Goal: Task Accomplishment & Management: Manage account settings

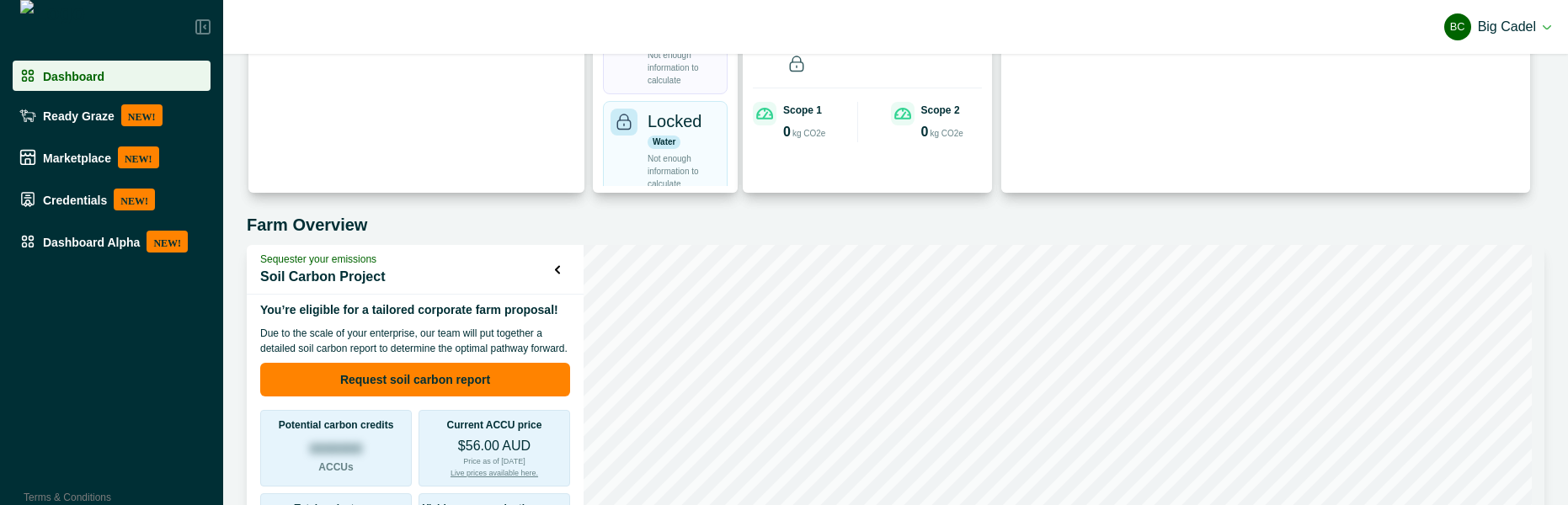
scroll to position [491, 0]
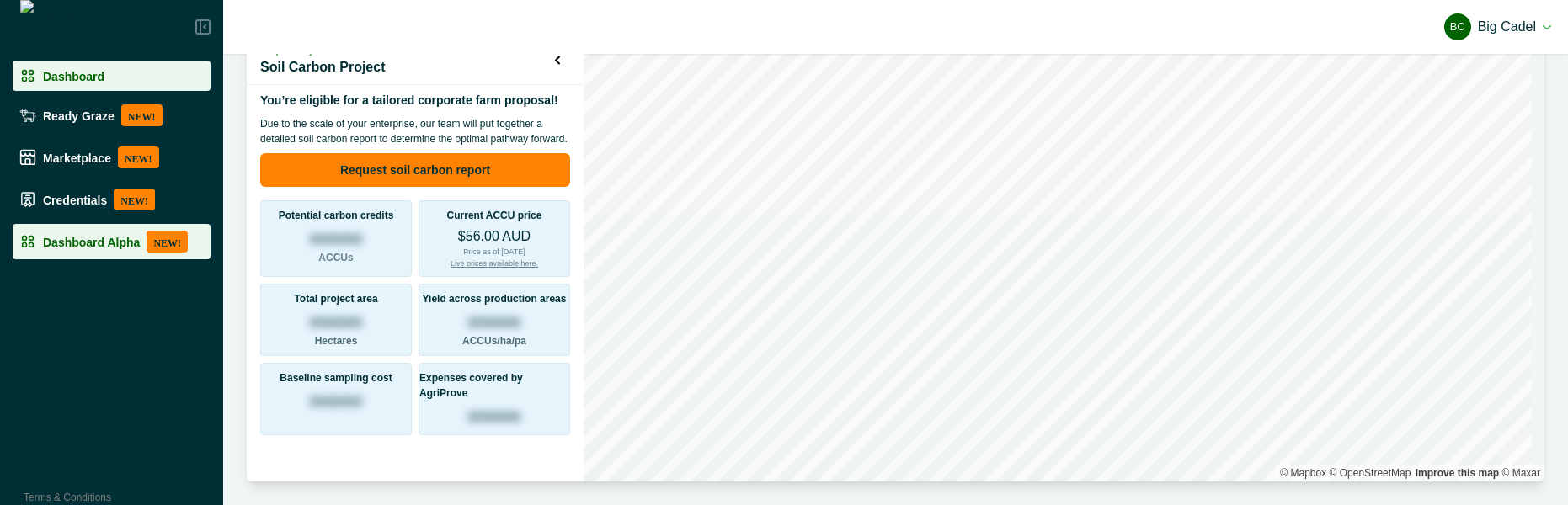
click at [125, 235] on p "Dashboard Alpha" at bounding box center [91, 242] width 97 height 14
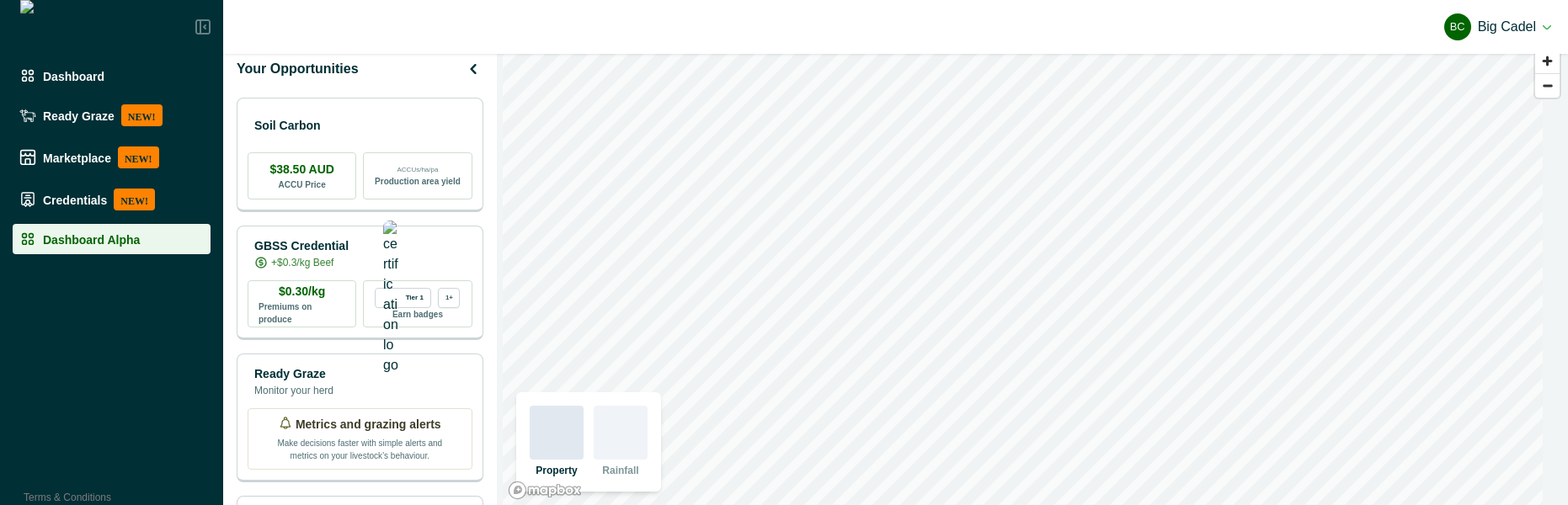
scroll to position [14, 0]
click at [370, 118] on div "Soil Carbon" at bounding box center [360, 124] width 225 height 34
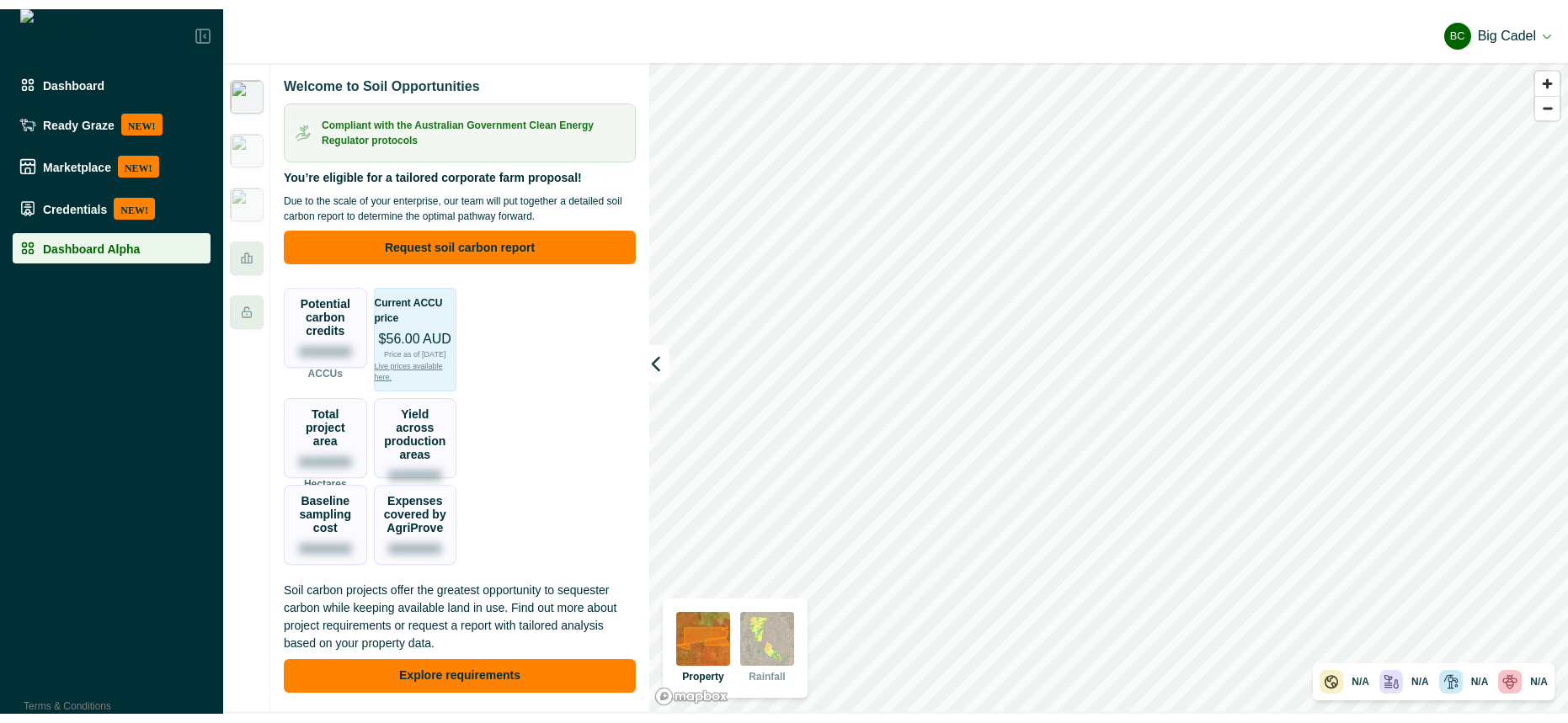
scroll to position [0, 0]
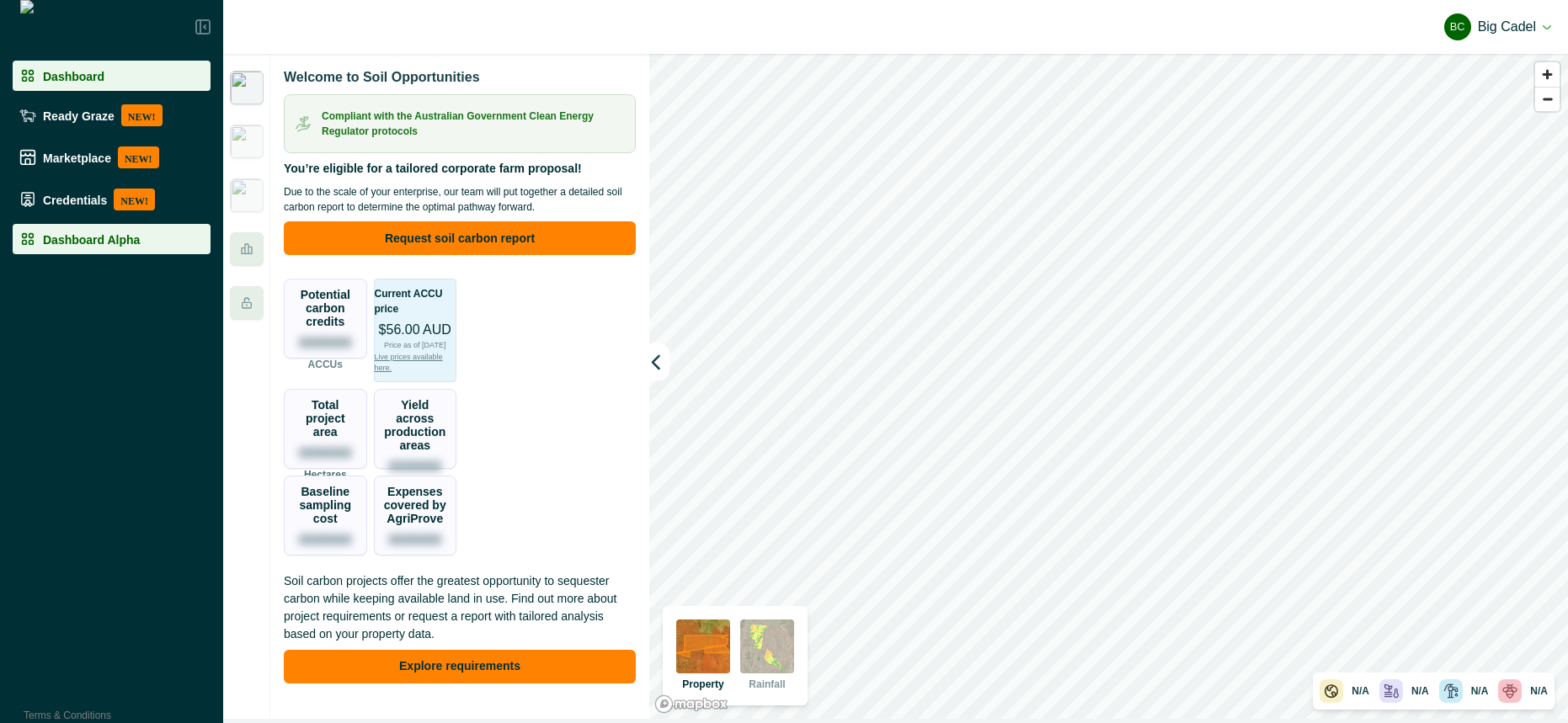
click at [87, 71] on p "Dashboard" at bounding box center [74, 76] width 62 height 14
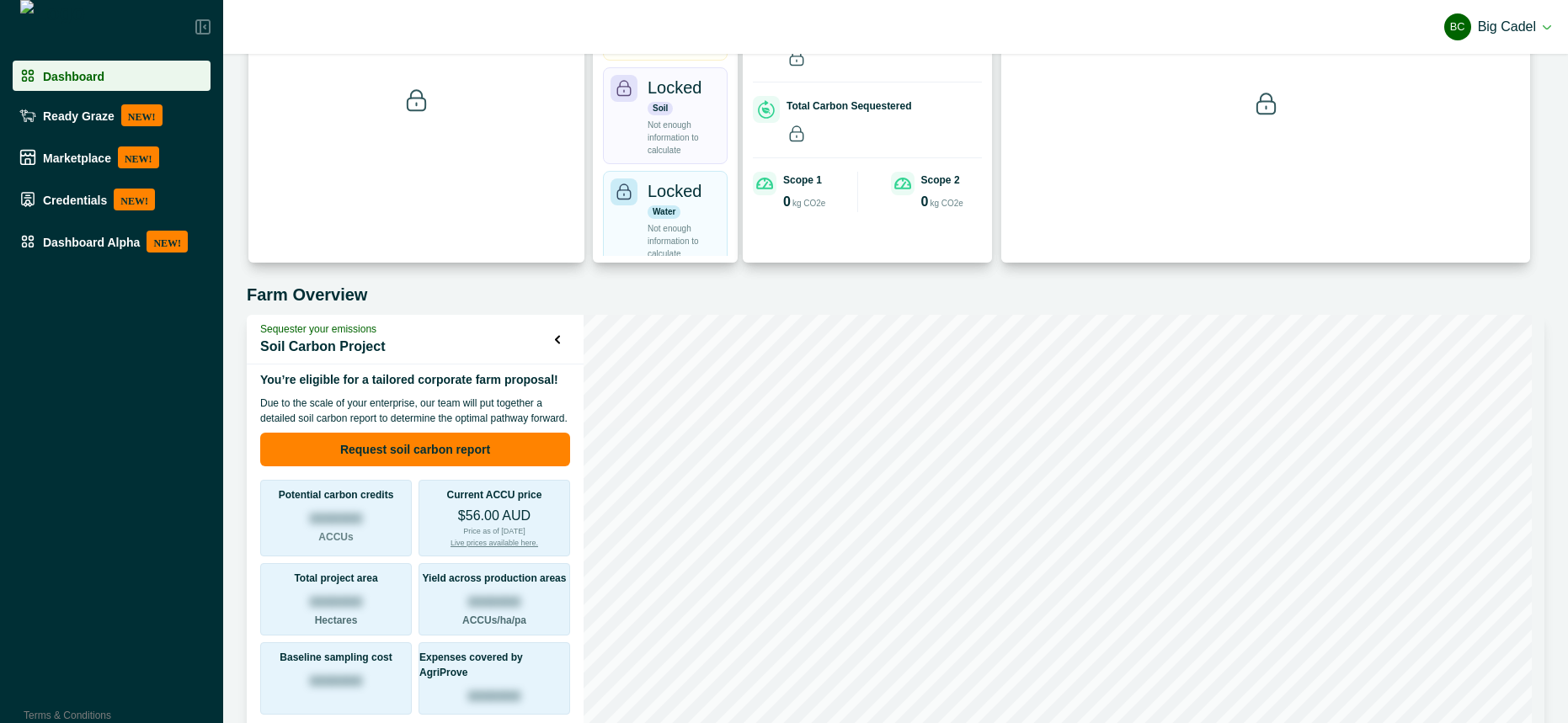
scroll to position [274, 0]
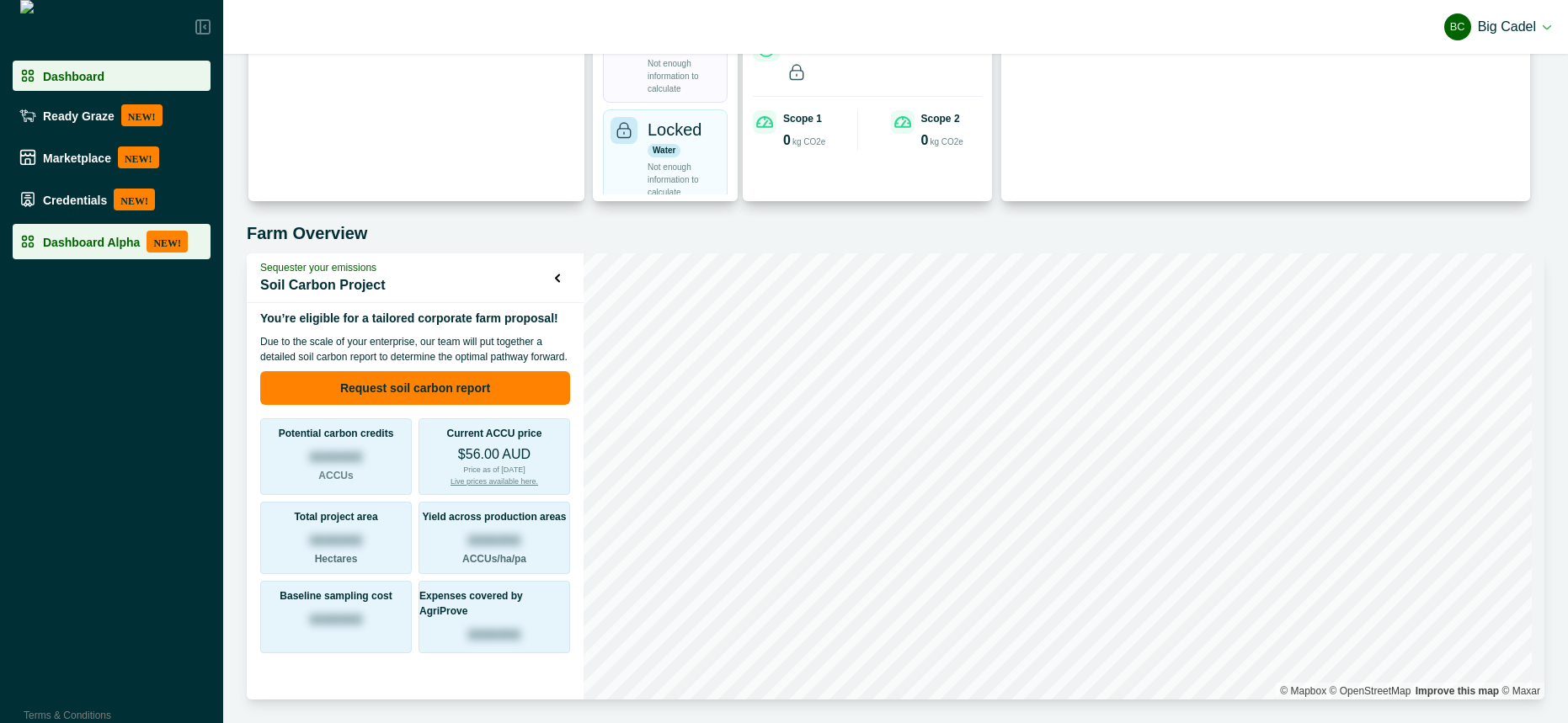
click at [90, 249] on div "Dashboard Alpha NEW!" at bounding box center [112, 242] width 184 height 22
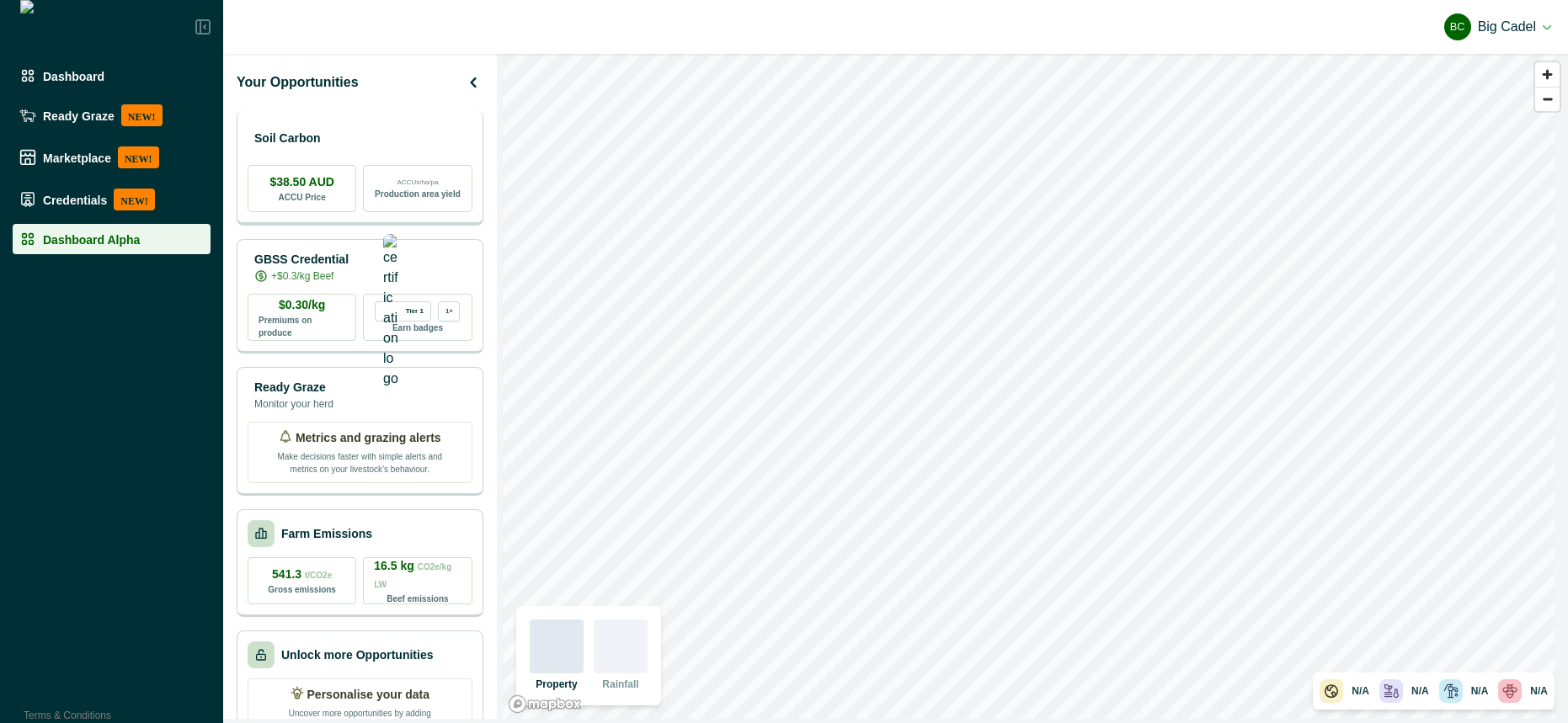
click at [404, 129] on div "Soil Carbon" at bounding box center [360, 138] width 225 height 34
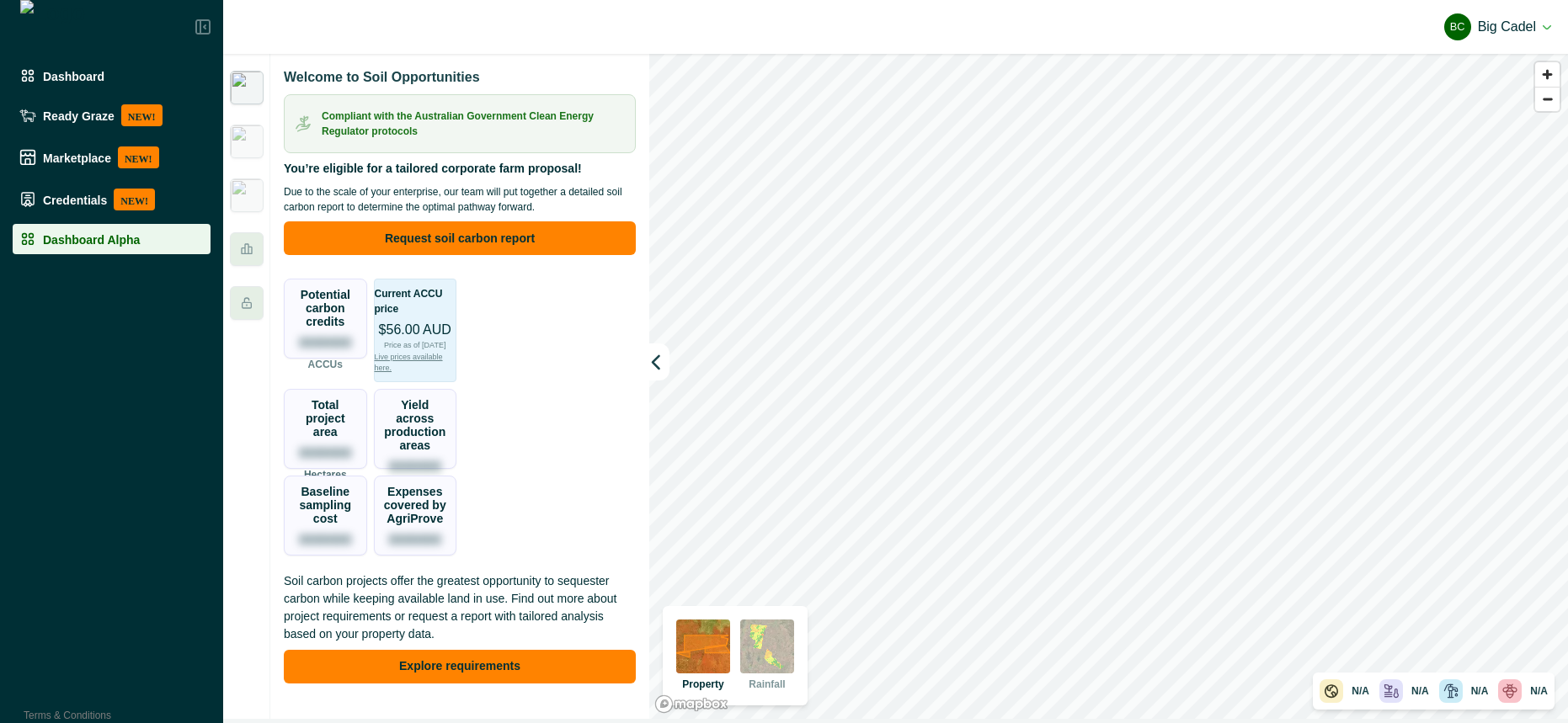
click at [431, 165] on p "You’re eligible for a tailored corporate farm proposal!" at bounding box center [433, 168] width 298 height 18
copy p "You’re eligible for a tailored corporate farm proposal!"
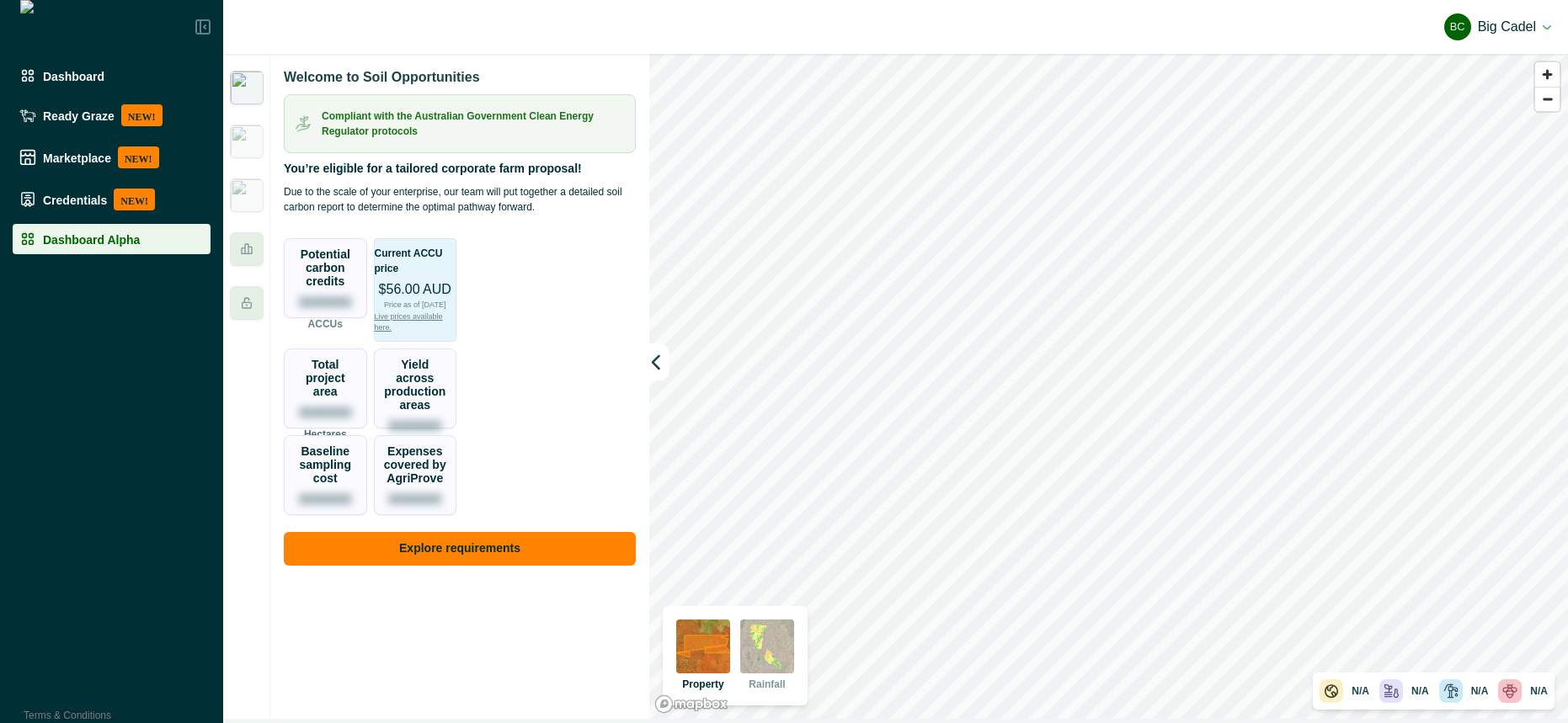
click at [555, 283] on div "Potential carbon credits 0000000 ACCUs Current ACCU price $56.00 AUD Price as o…" at bounding box center [460, 374] width 352 height 284
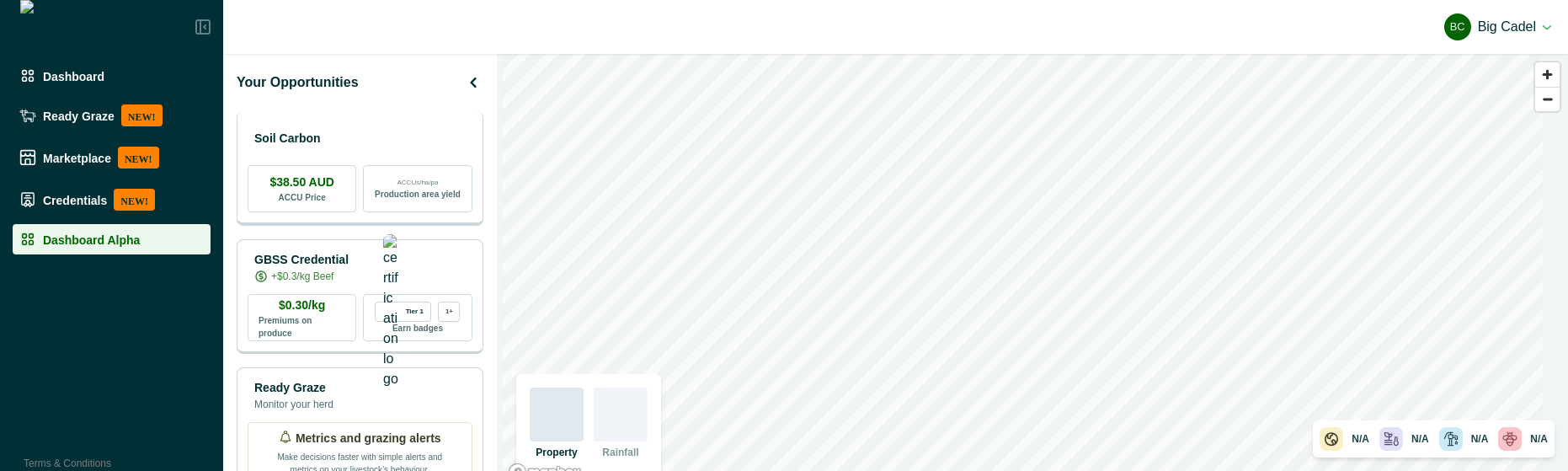
click at [375, 131] on div "Soil Carbon" at bounding box center [360, 138] width 225 height 34
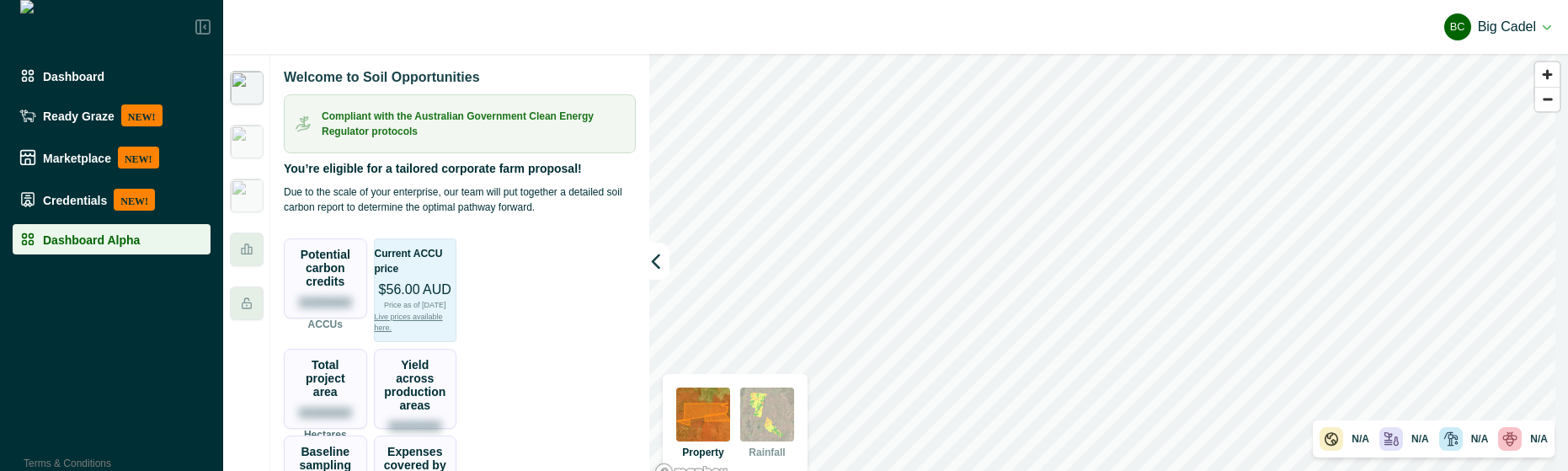
click at [1518, 25] on button "BC Big Cadel" at bounding box center [1498, 27] width 107 height 41
click at [1453, 80] on button "Sign out" at bounding box center [1456, 75] width 187 height 28
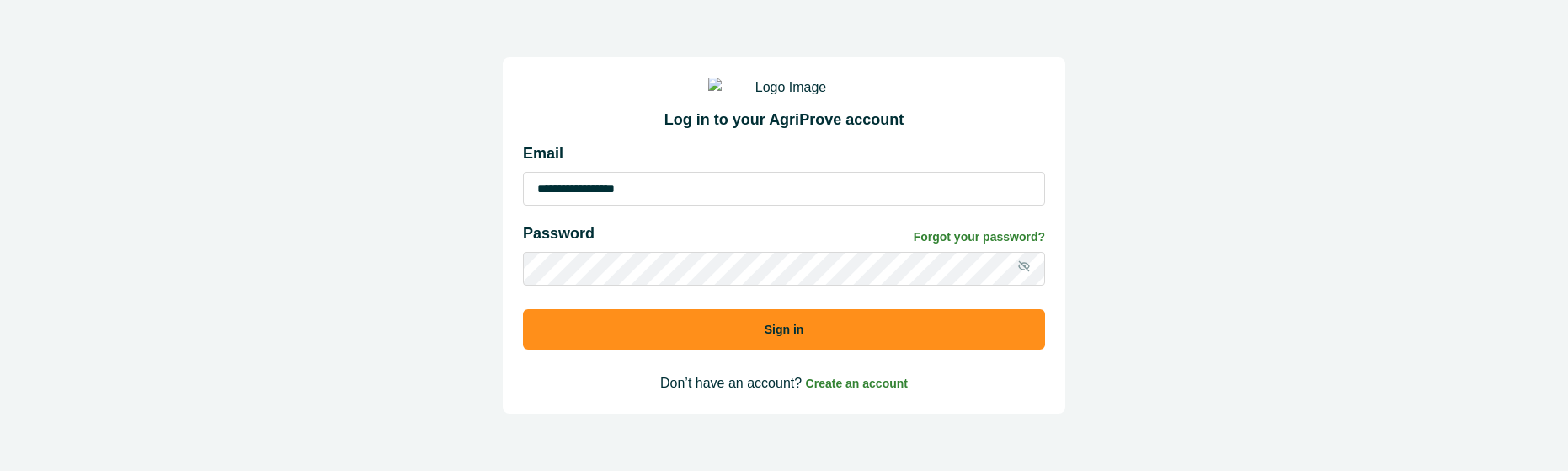
click at [694, 205] on input "**********" at bounding box center [783, 189] width 522 height 34
type input "**********"
click at [764, 346] on button "Sign in" at bounding box center [783, 329] width 522 height 41
